Goal: Navigation & Orientation: Find specific page/section

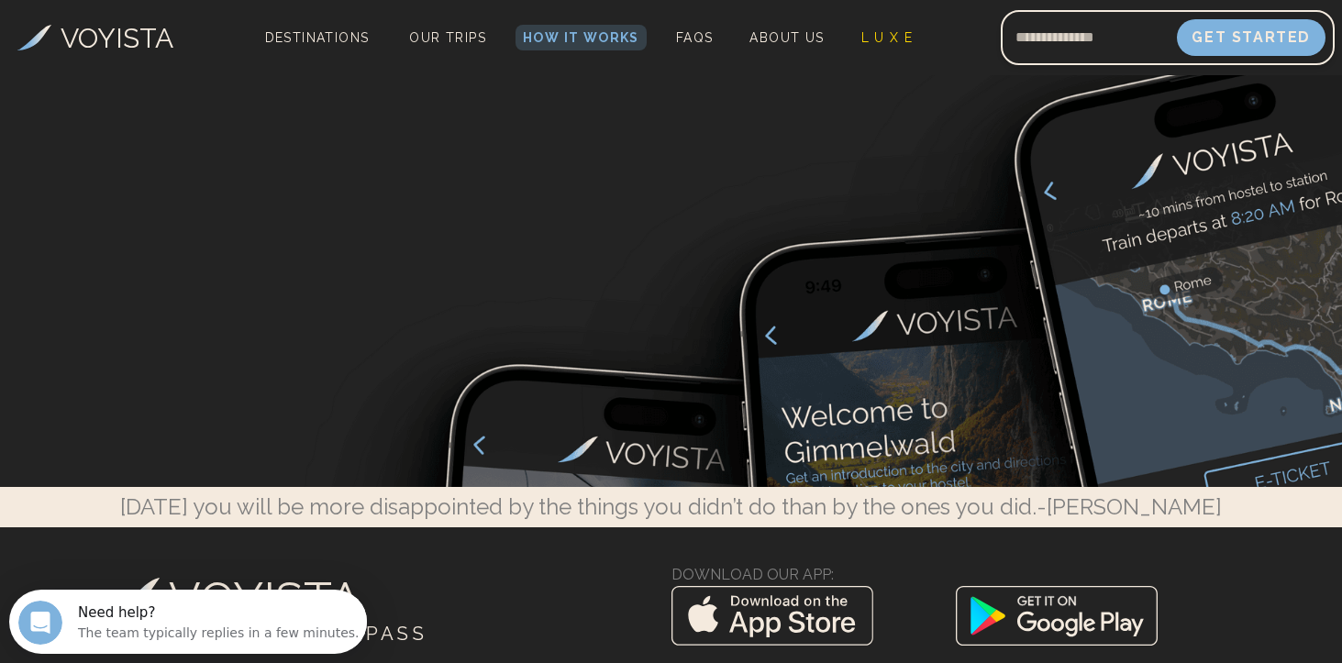
scroll to position [6116, 0]
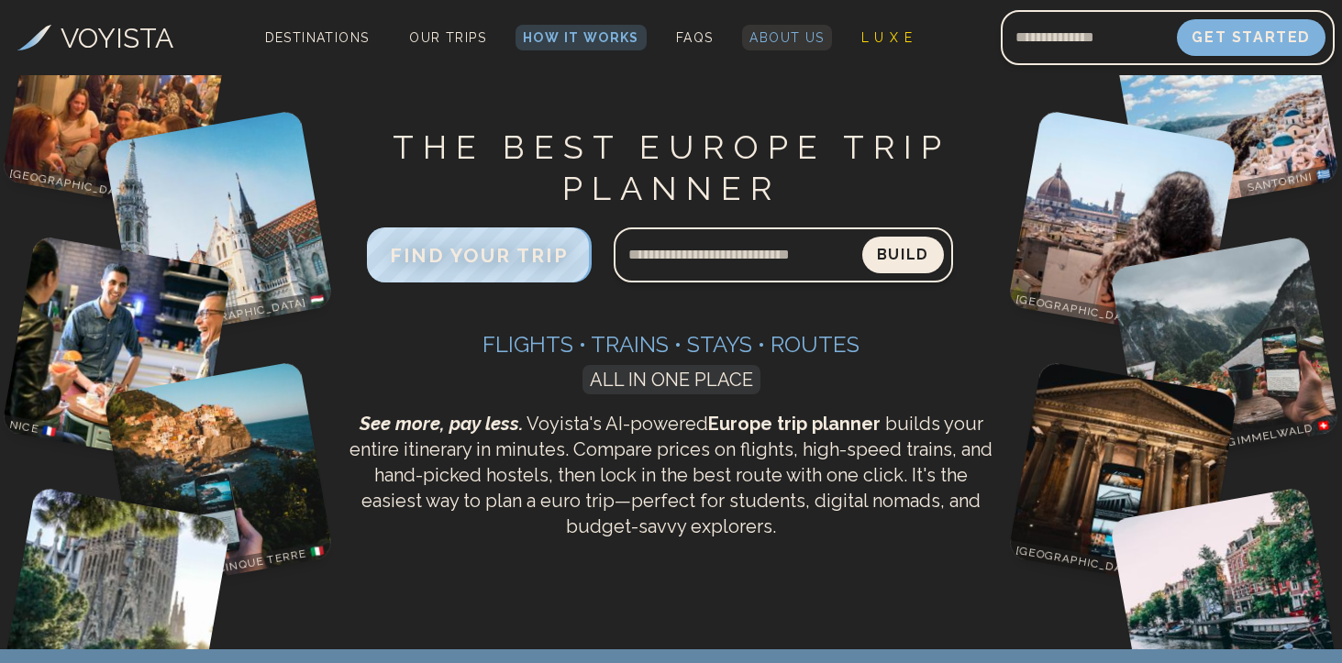
click at [773, 34] on span "About Us" at bounding box center [786, 37] width 74 height 15
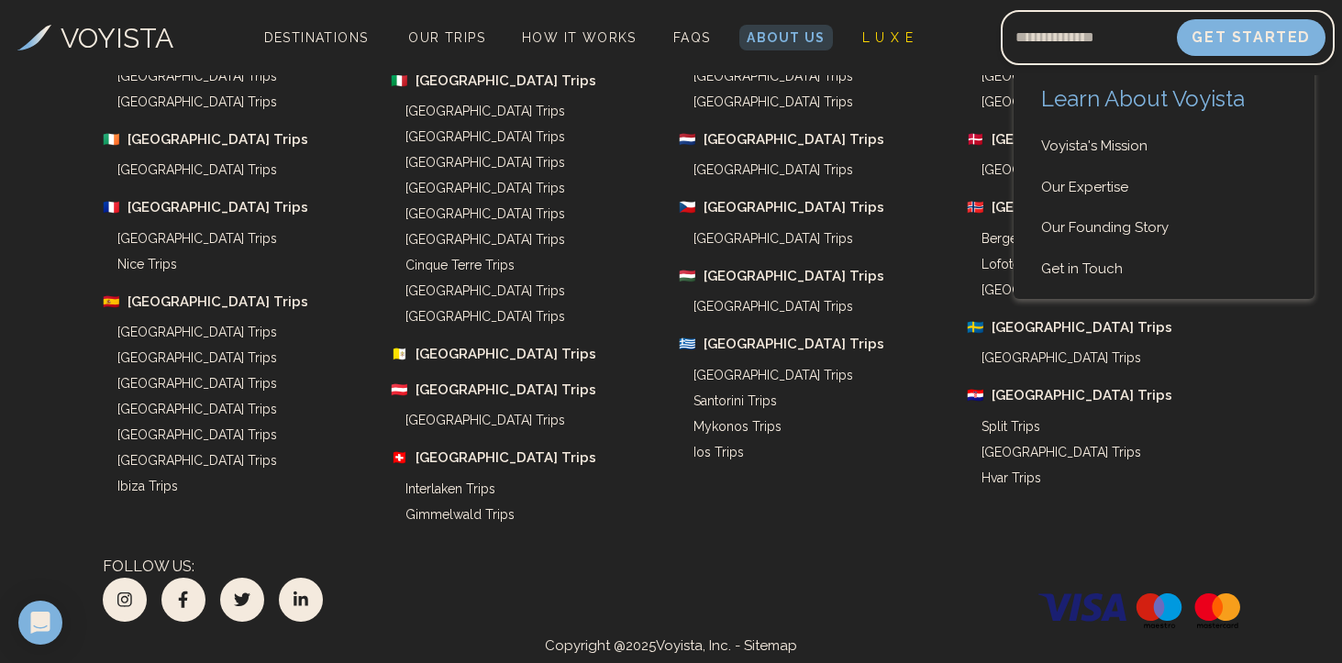
scroll to position [6276, 0]
